Goal: Check status: Check status

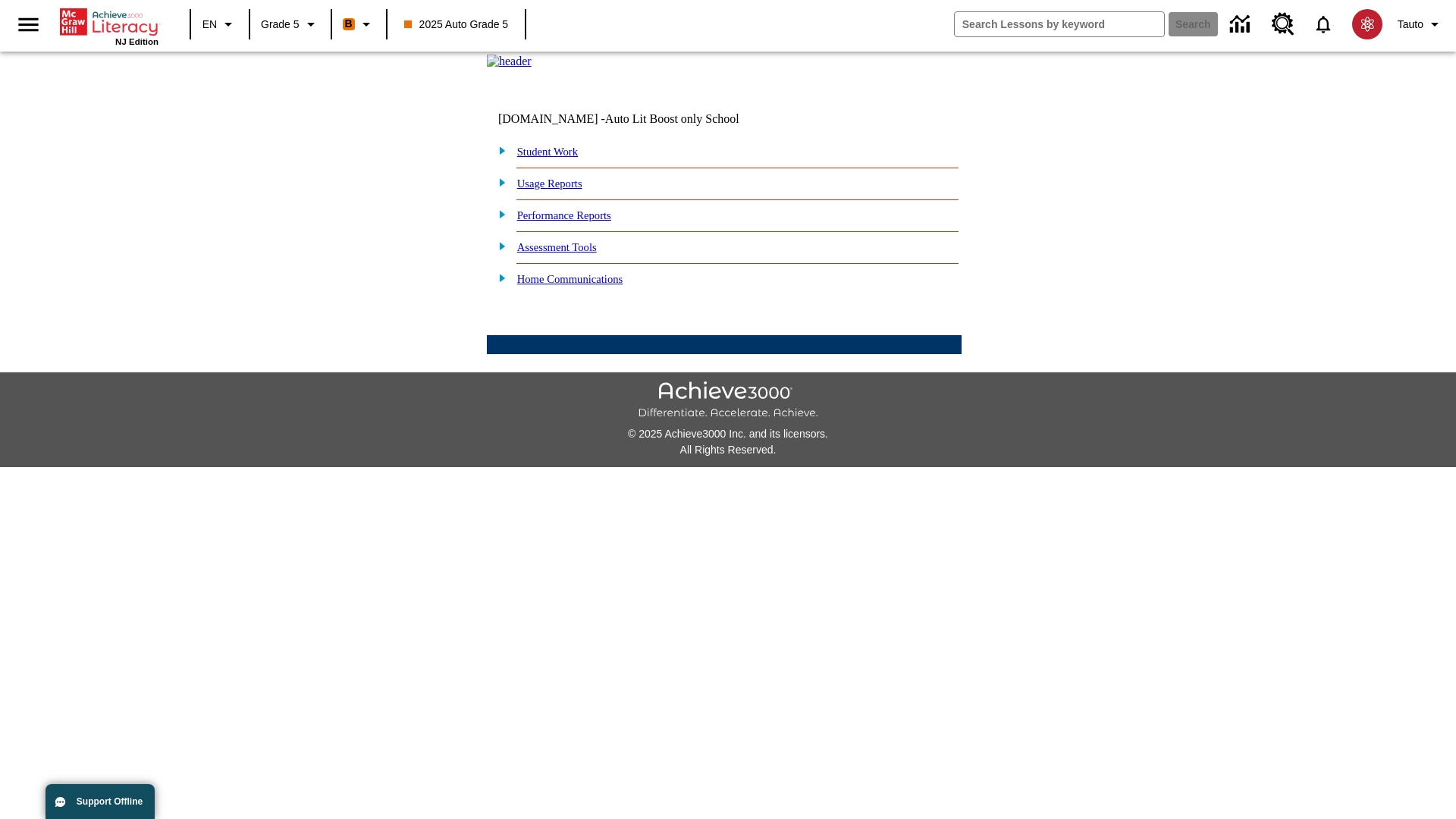
click at [557, 158] on link "Student Work" at bounding box center [547, 152] width 61 height 12
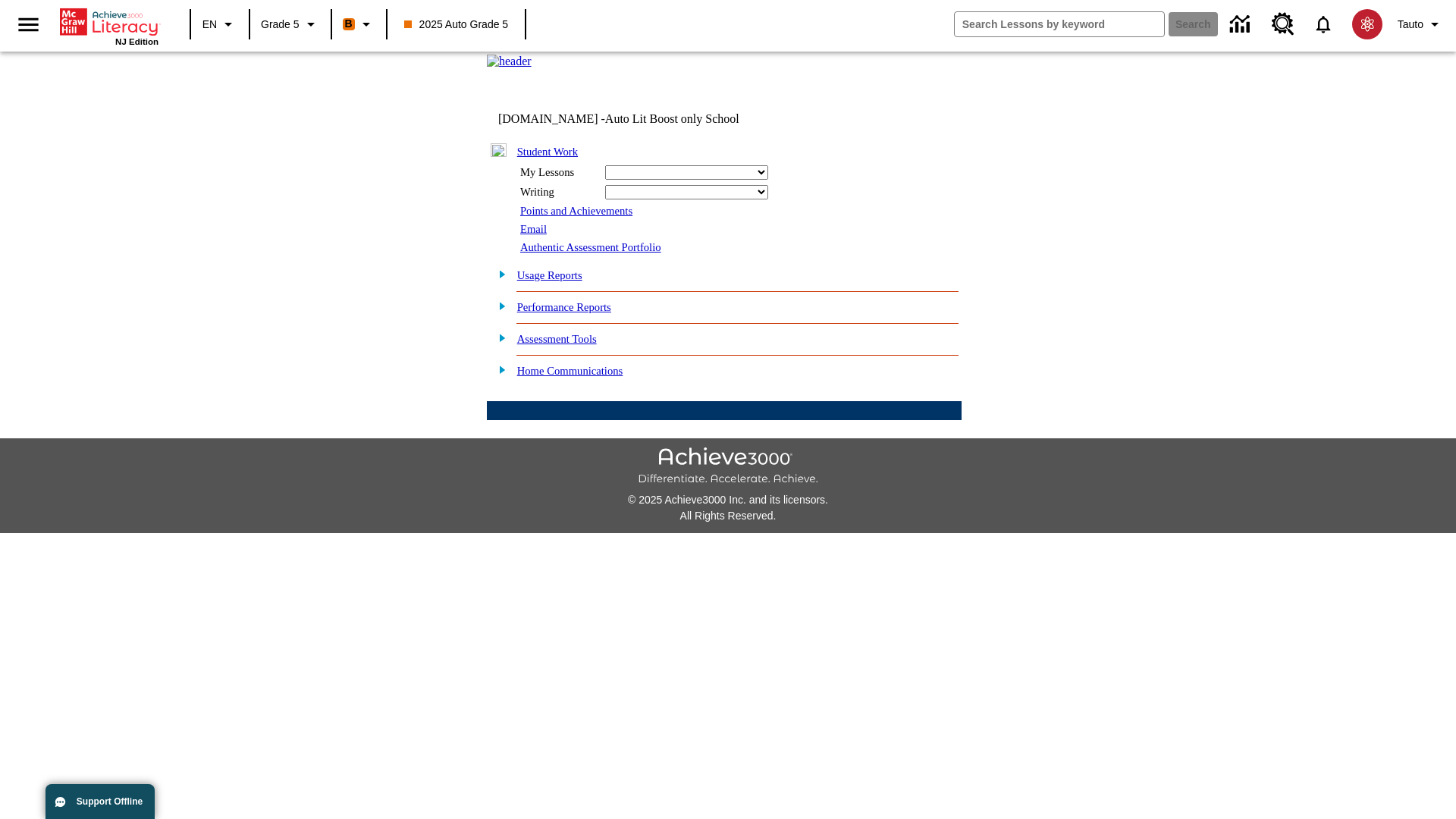
select select "/options/reports/?report_id=12&atype=21&section=2"
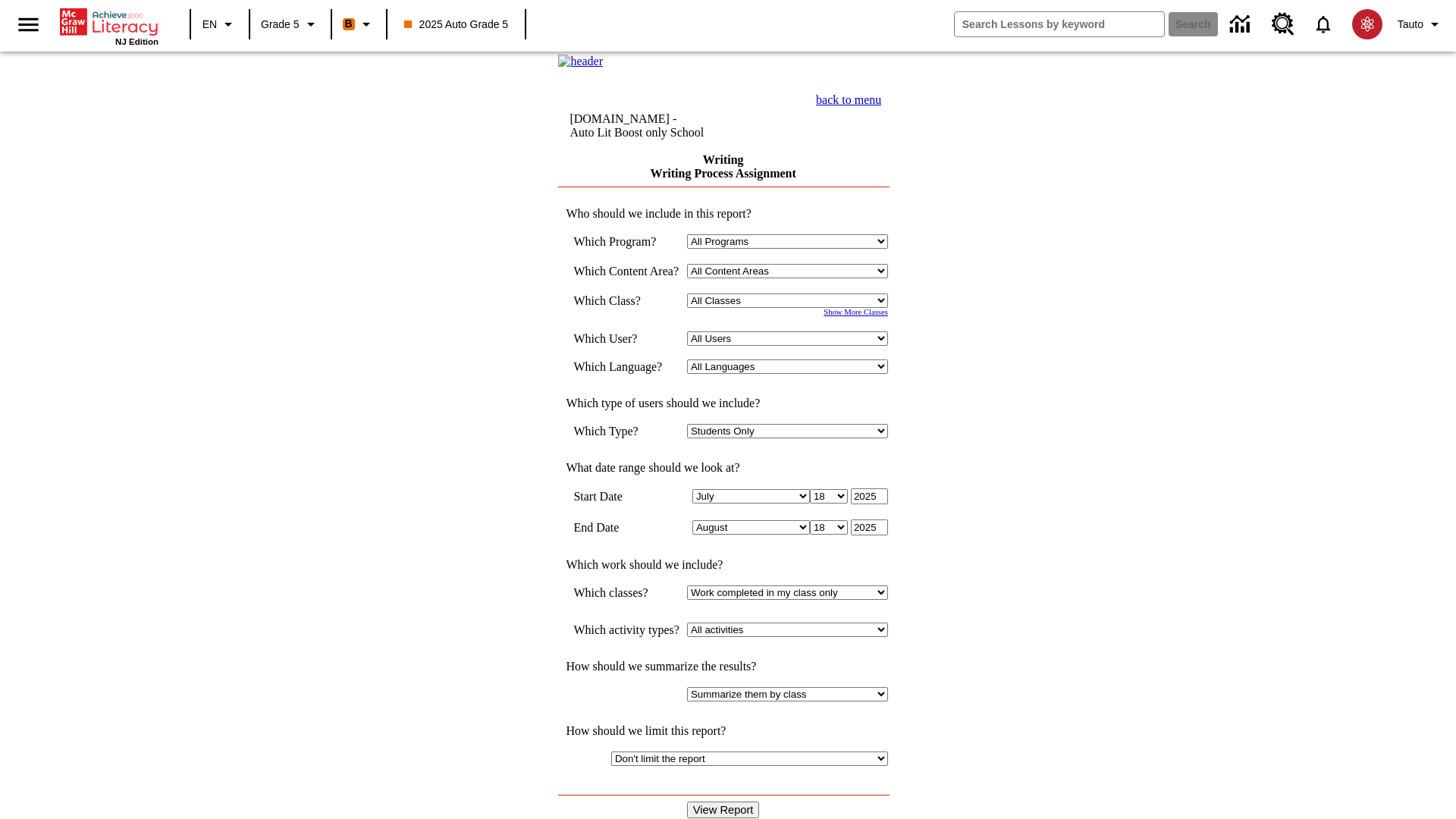
select select "11133131"
select select "21437107"
click at [725, 802] on input "View Report" at bounding box center [724, 810] width 73 height 16
